Goal: Task Accomplishment & Management: Use online tool/utility

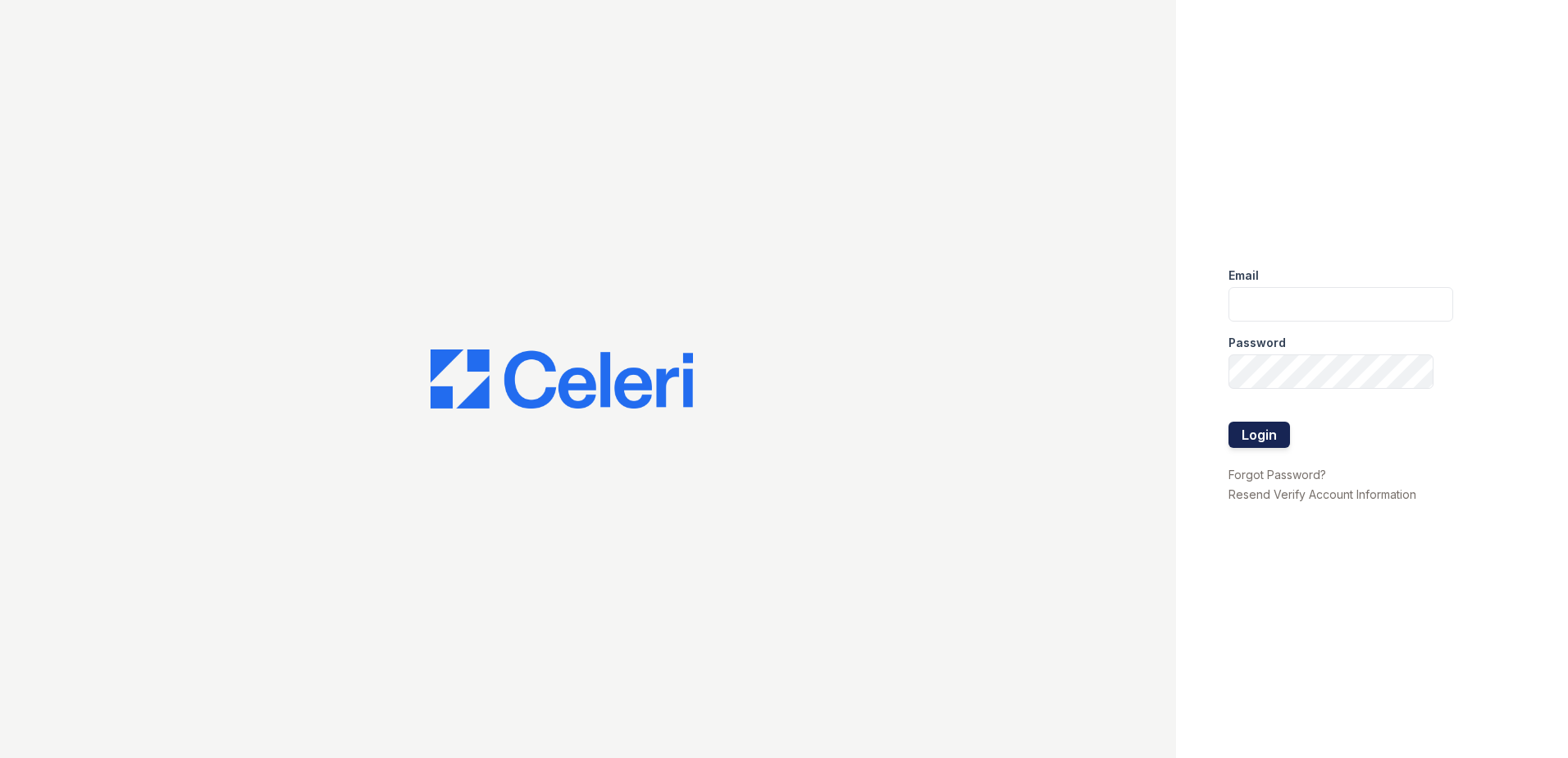
type input "[EMAIL_ADDRESS][DOMAIN_NAME]"
click at [1258, 428] on button "Login" at bounding box center [1260, 434] width 61 height 26
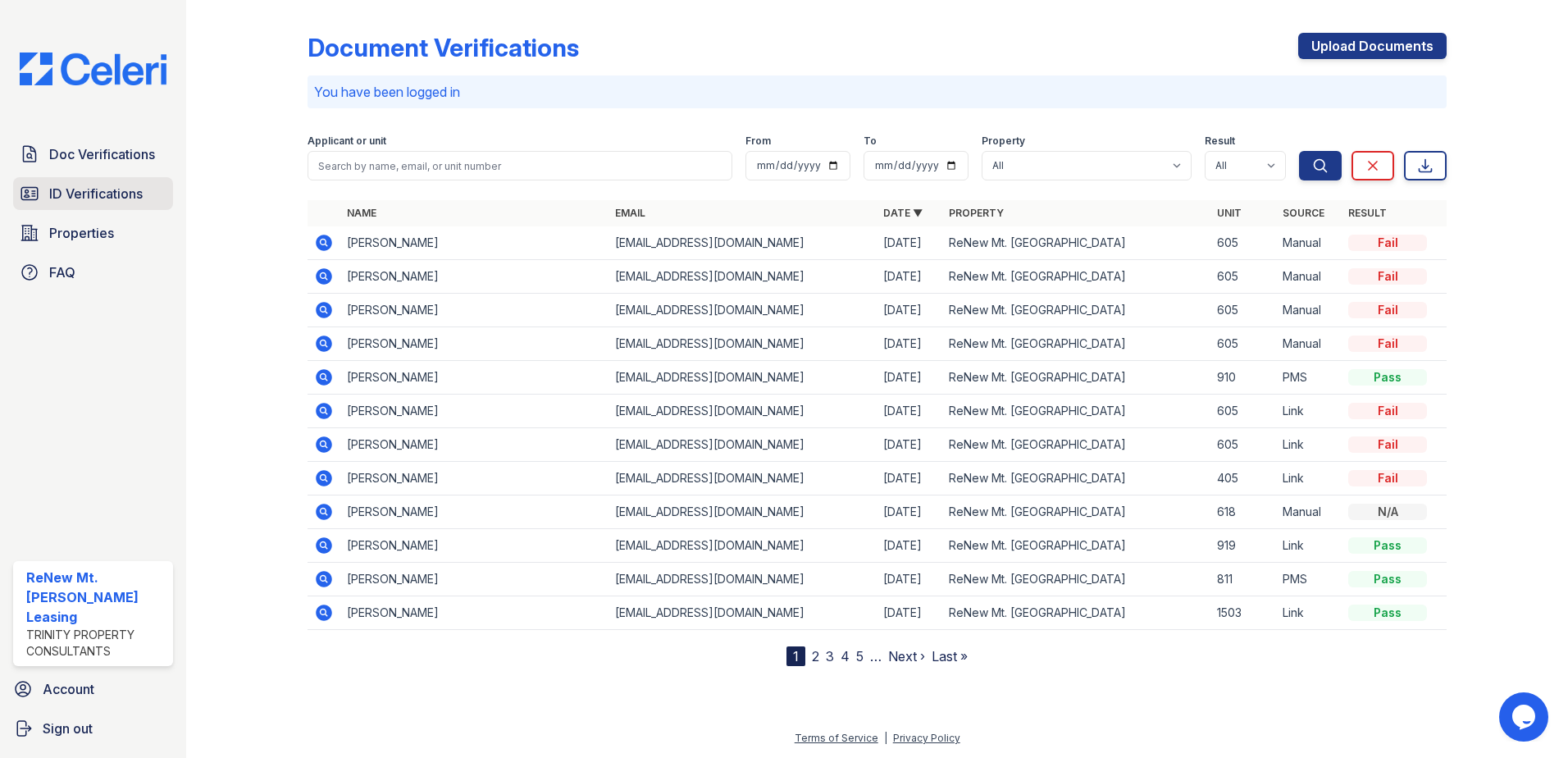
click at [102, 192] on span "ID Verifications" at bounding box center [95, 193] width 93 height 19
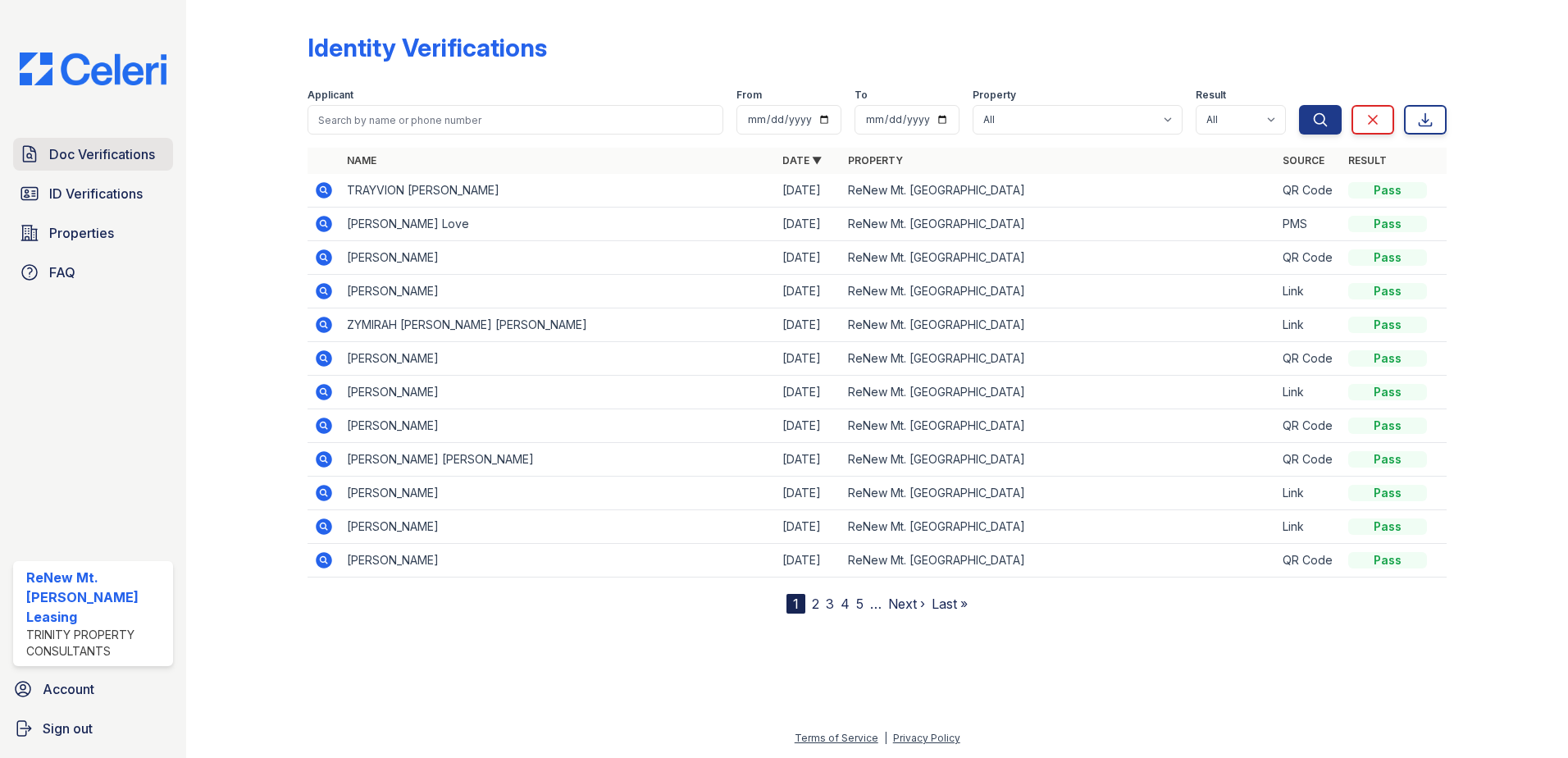
click at [92, 153] on span "Doc Verifications" at bounding box center [102, 154] width 106 height 19
